Goal: Task Accomplishment & Management: Manage account settings

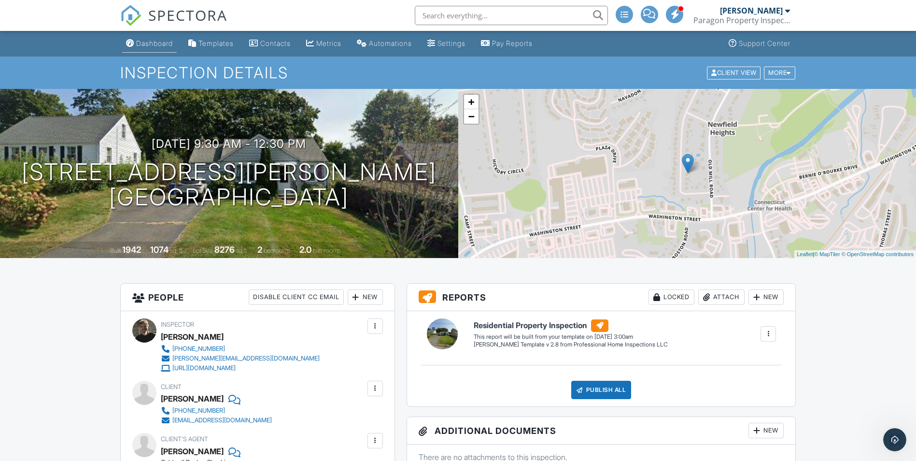
click at [146, 46] on div "Dashboard" at bounding box center [154, 43] width 37 height 8
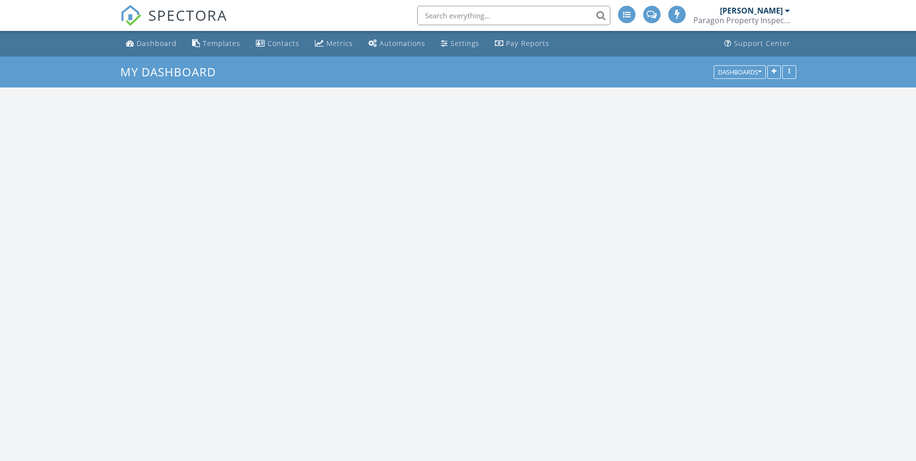
scroll to position [1570, 931]
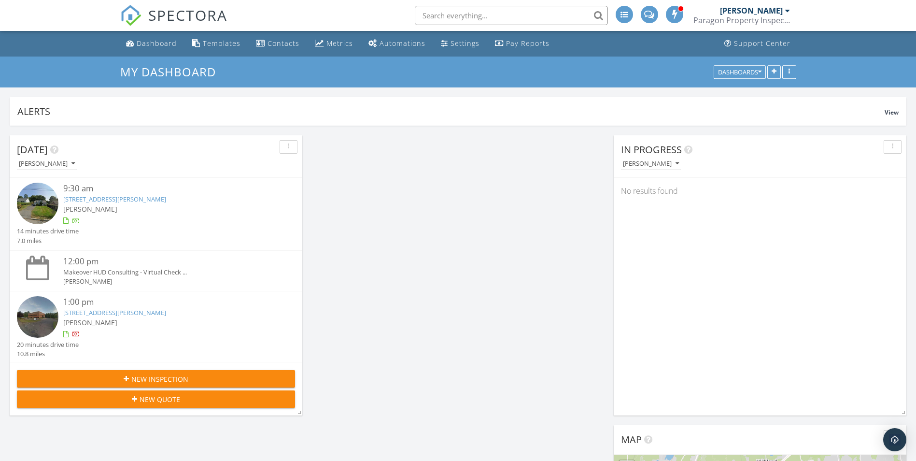
click at [119, 314] on link "85 Barnes Rd 111, Wallingford, CT 06492" at bounding box center [114, 312] width 103 height 9
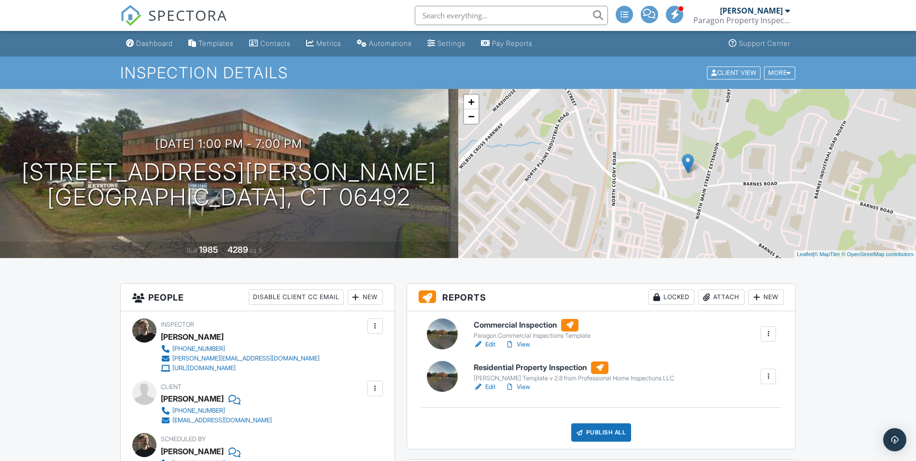
click at [767, 334] on div at bounding box center [768, 334] width 10 height 10
click at [745, 408] on div "Delete" at bounding box center [740, 409] width 20 height 11
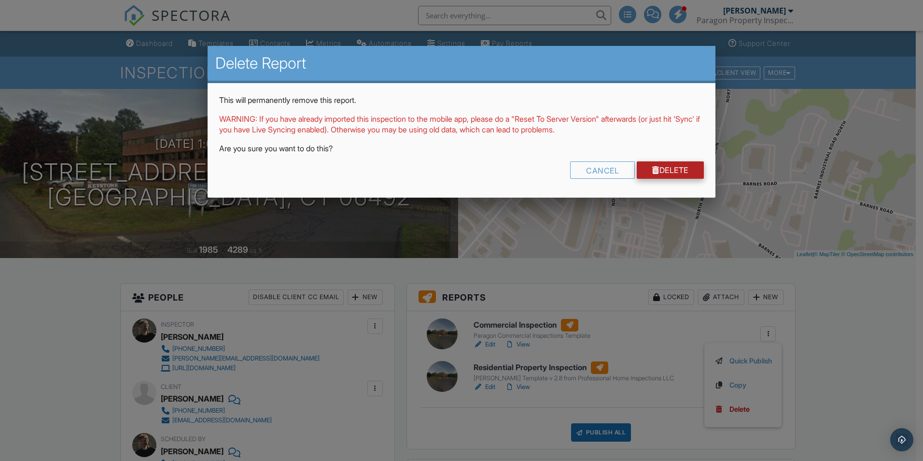
click at [677, 170] on link "Delete" at bounding box center [670, 169] width 67 height 17
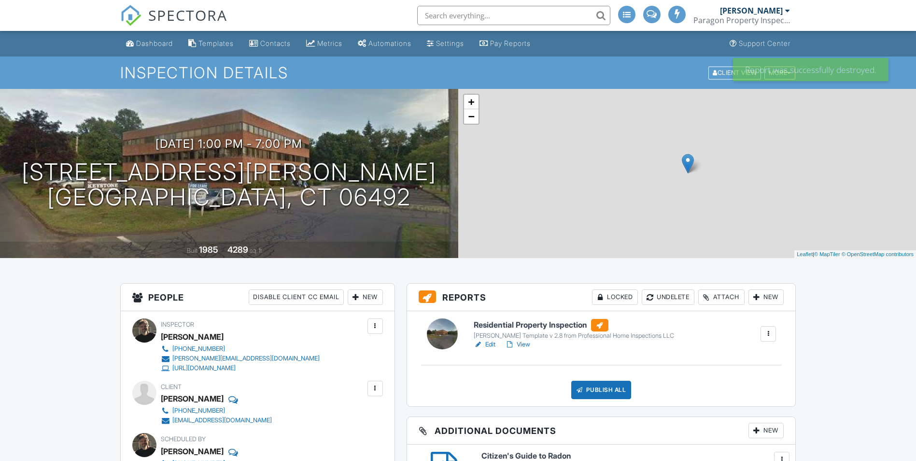
click at [520, 326] on h6 "Residential Property Inspection" at bounding box center [574, 325] width 200 height 13
